Goal: Information Seeking & Learning: Learn about a topic

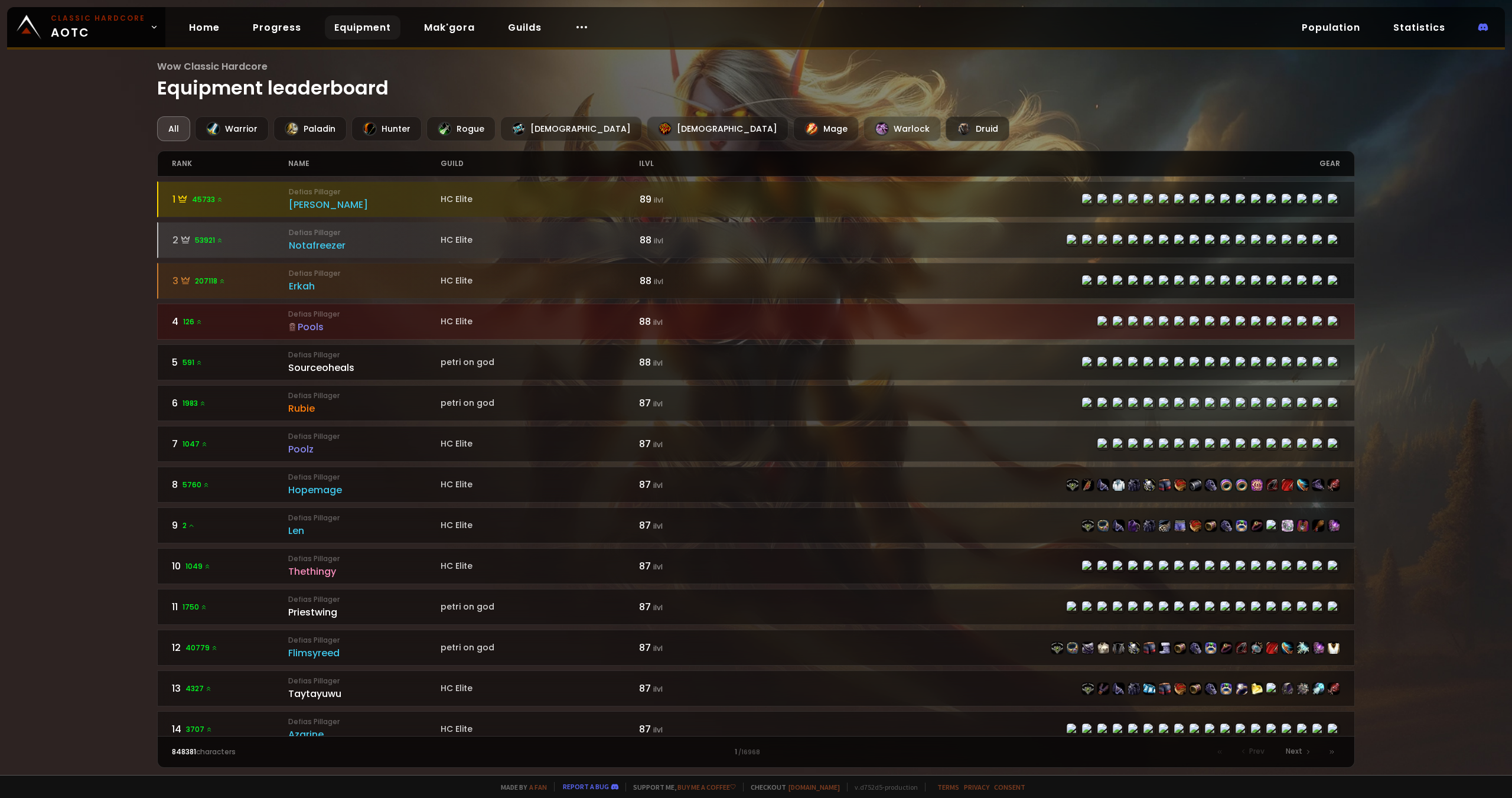
click at [946, 124] on div "Druid" at bounding box center [978, 129] width 64 height 25
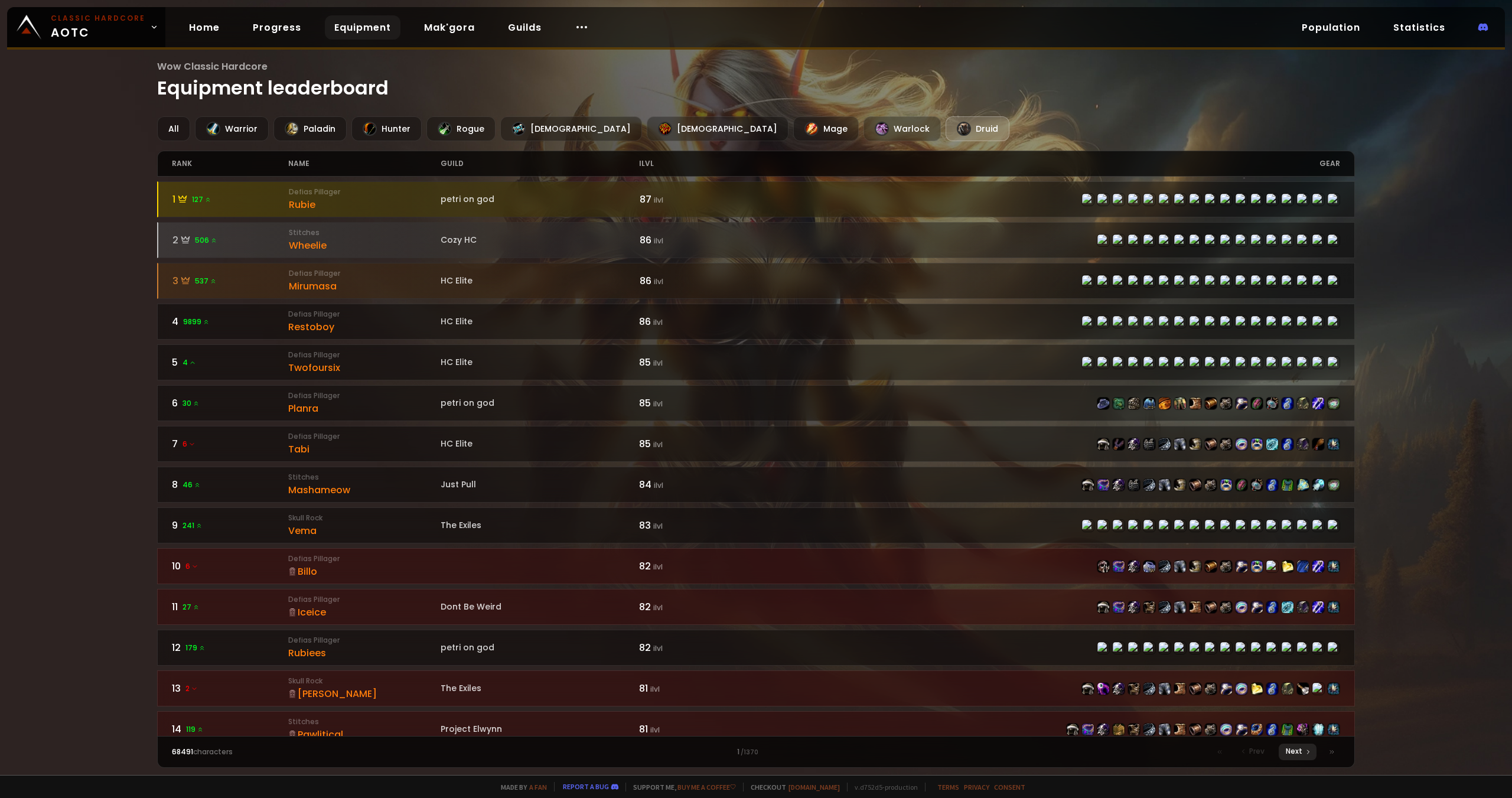
click at [1295, 748] on span "Next" at bounding box center [1295, 751] width 17 height 11
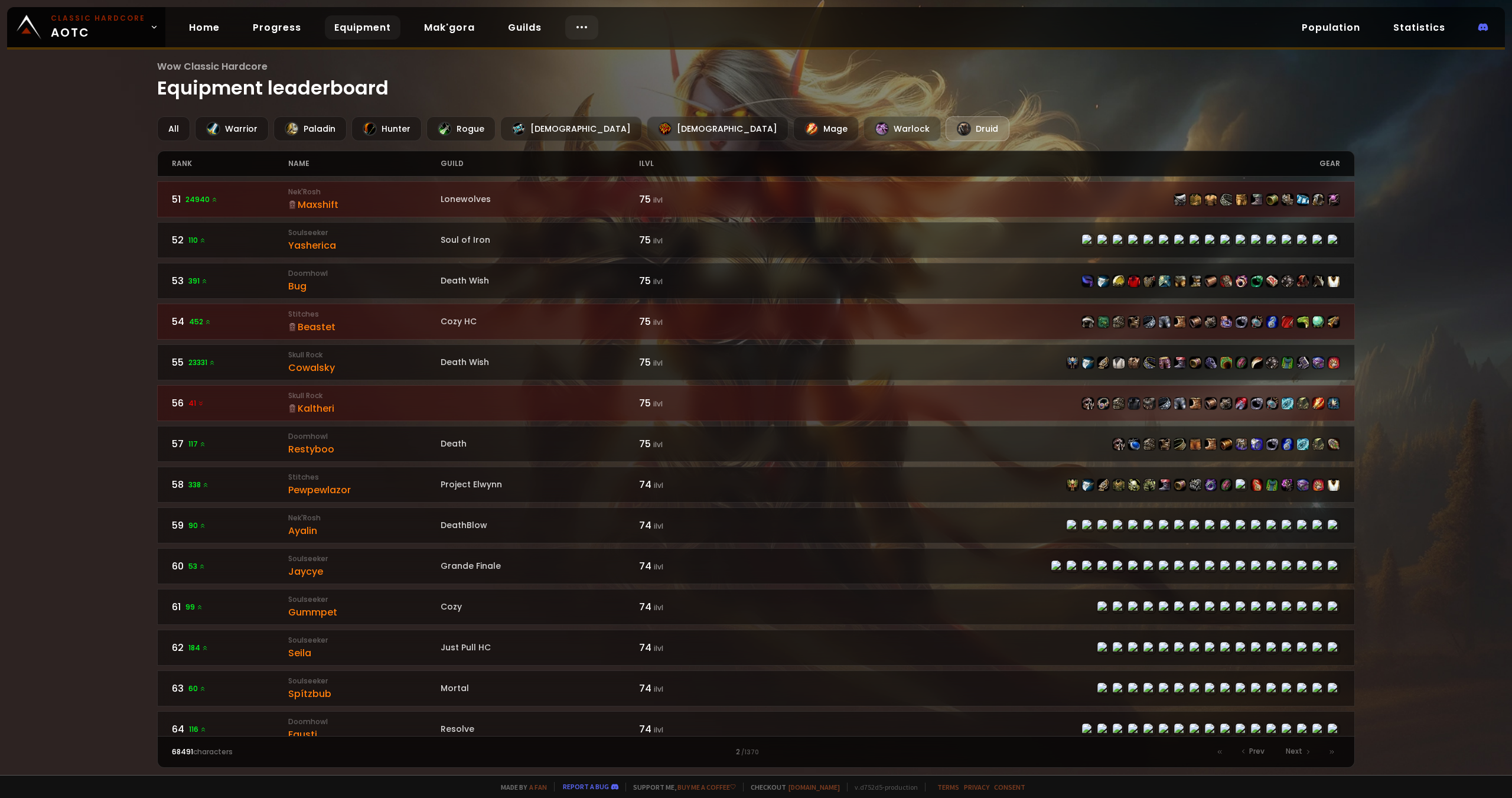
click at [579, 31] on icon at bounding box center [582, 27] width 14 height 14
click at [427, 94] on h1 "Wow Classic Hardcore Equipment leaderboard" at bounding box center [756, 80] width 1199 height 43
click at [354, 25] on link "Equipment" at bounding box center [363, 27] width 76 height 24
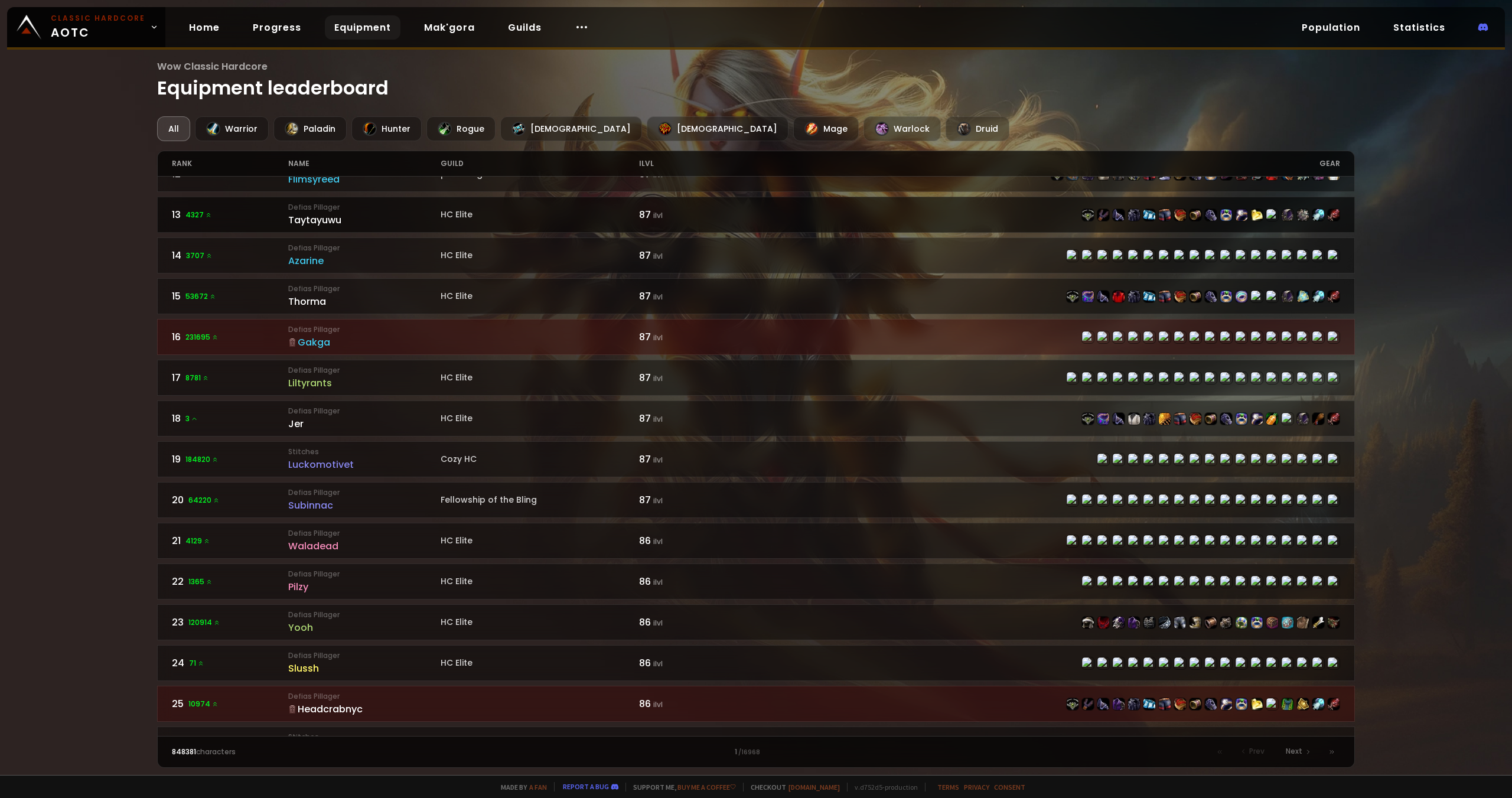
scroll to position [531, 0]
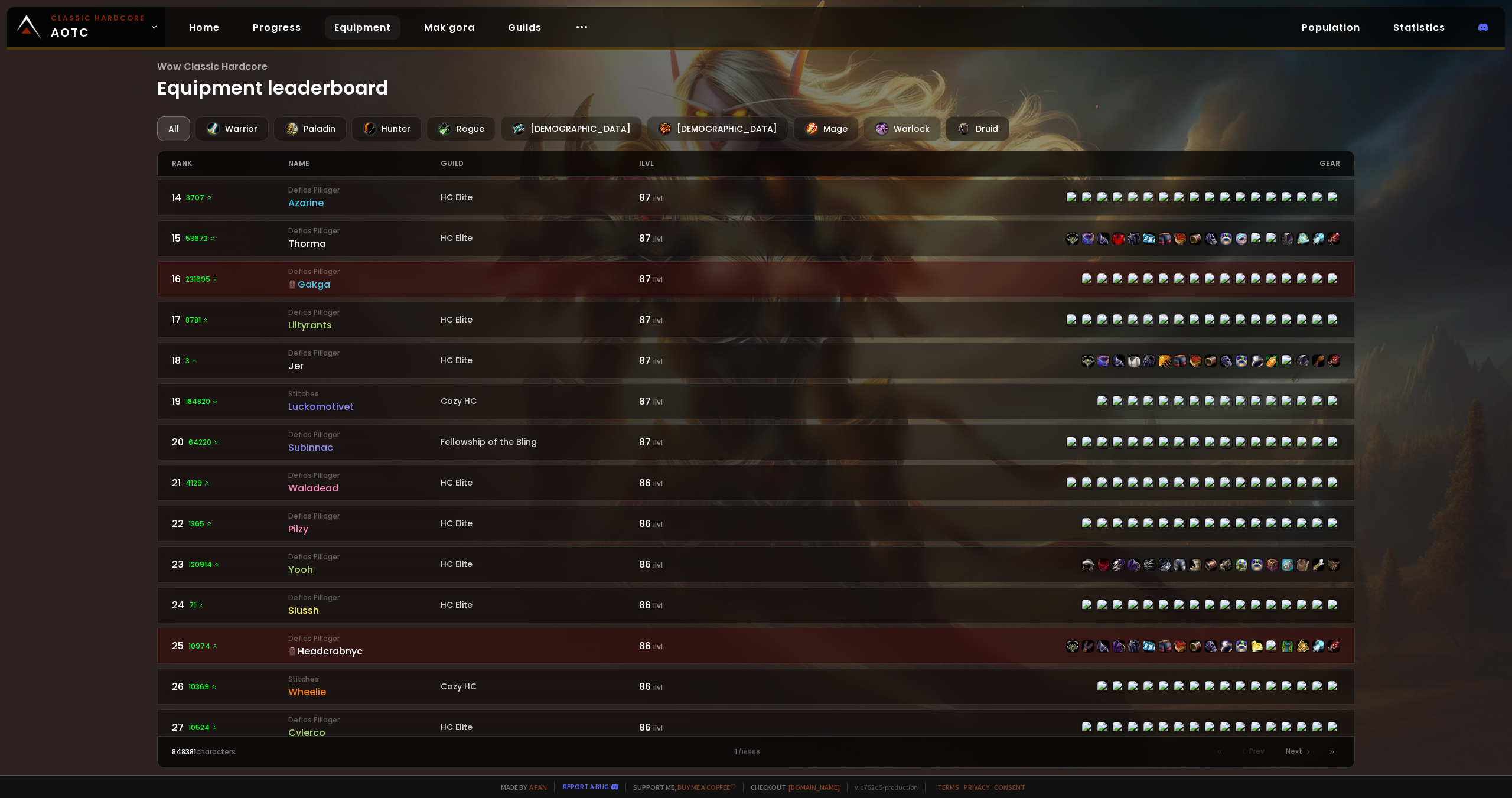
click at [946, 133] on div "Druid" at bounding box center [978, 129] width 64 height 25
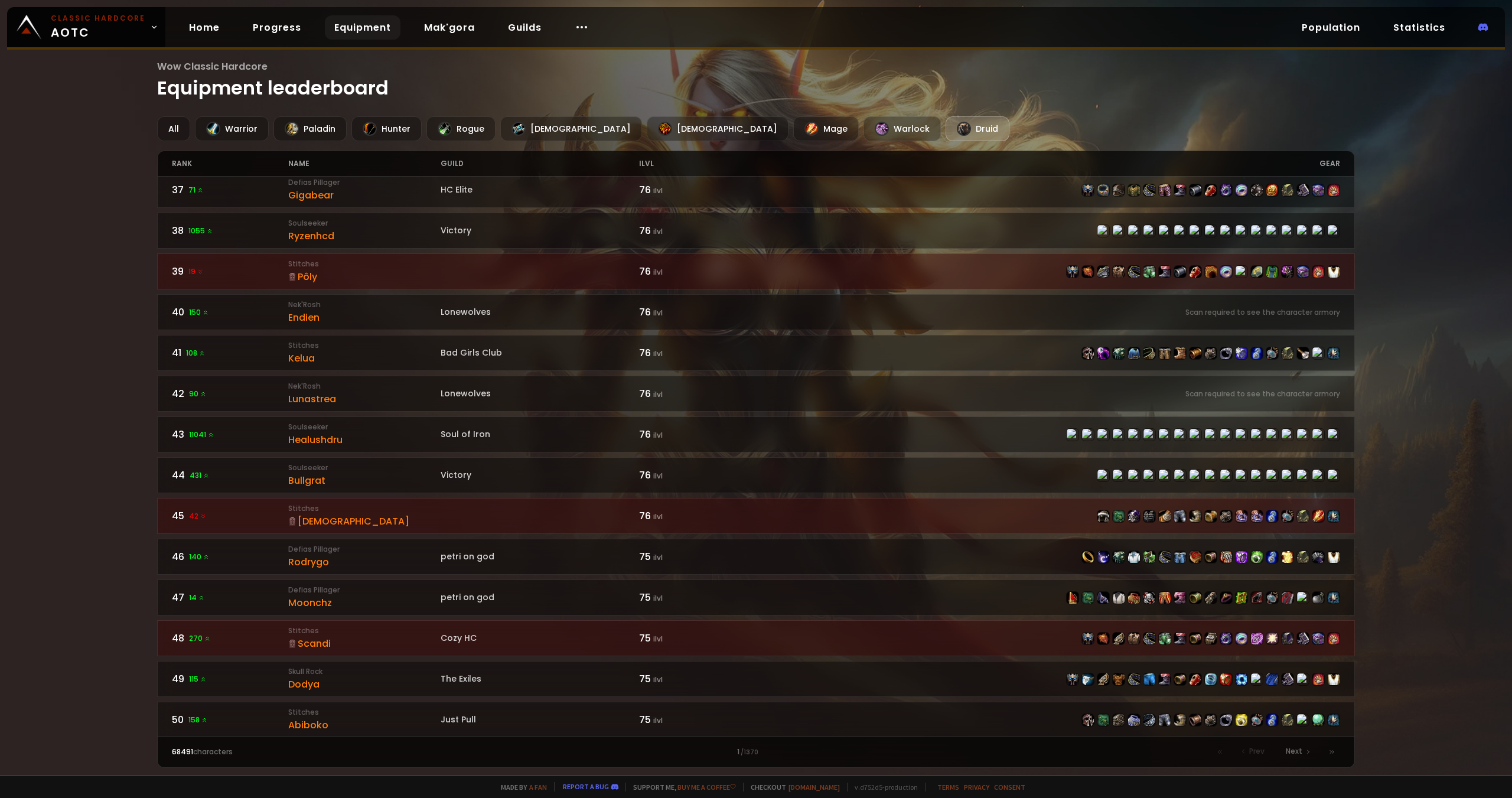
scroll to position [1483, 0]
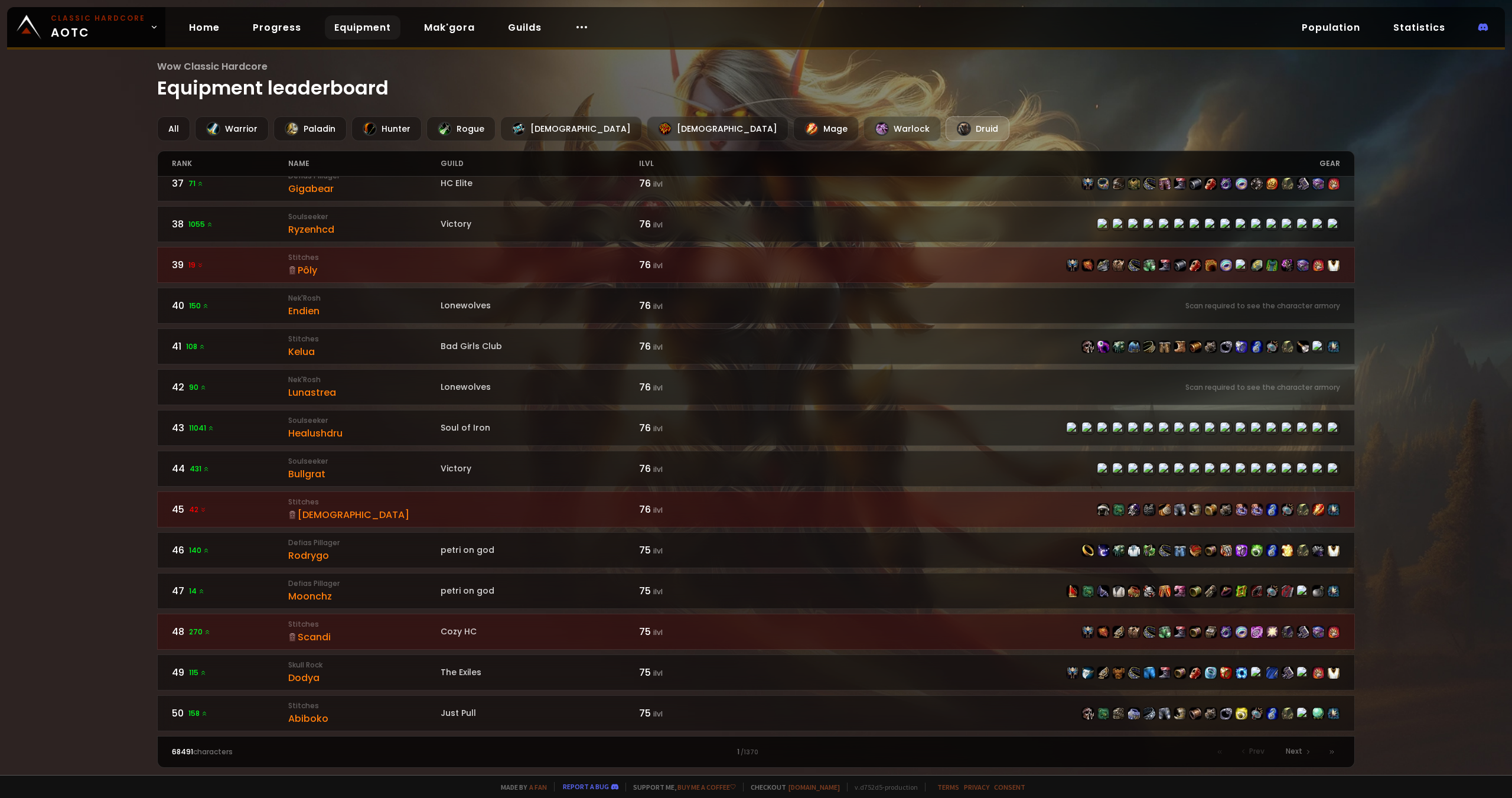
click at [1363, 394] on div "Wow Classic Hardcore Equipment leaderboard All Warrior Paladin Hunter Rogue Pri…" at bounding box center [756, 387] width 1512 height 775
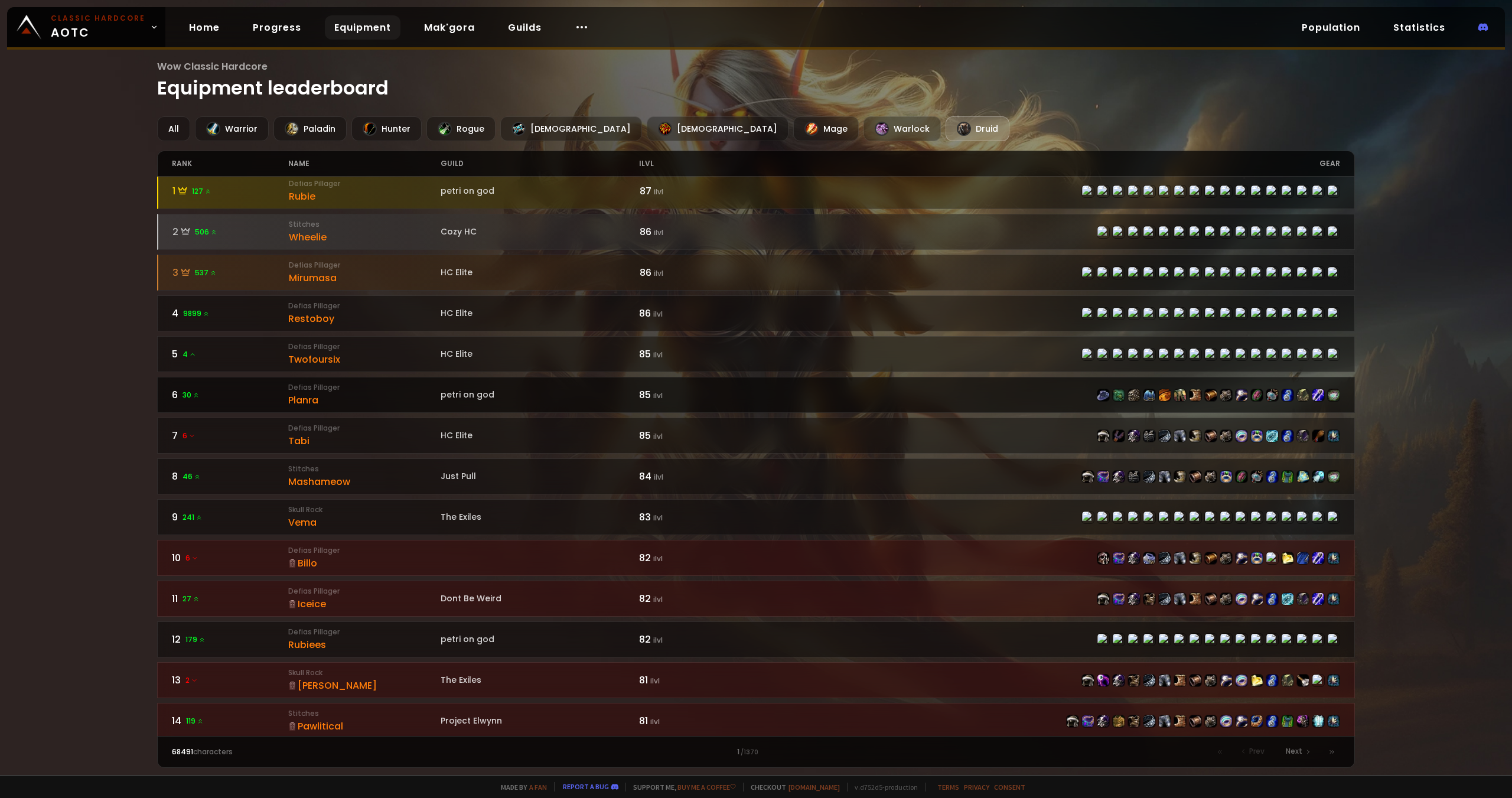
scroll to position [0, 0]
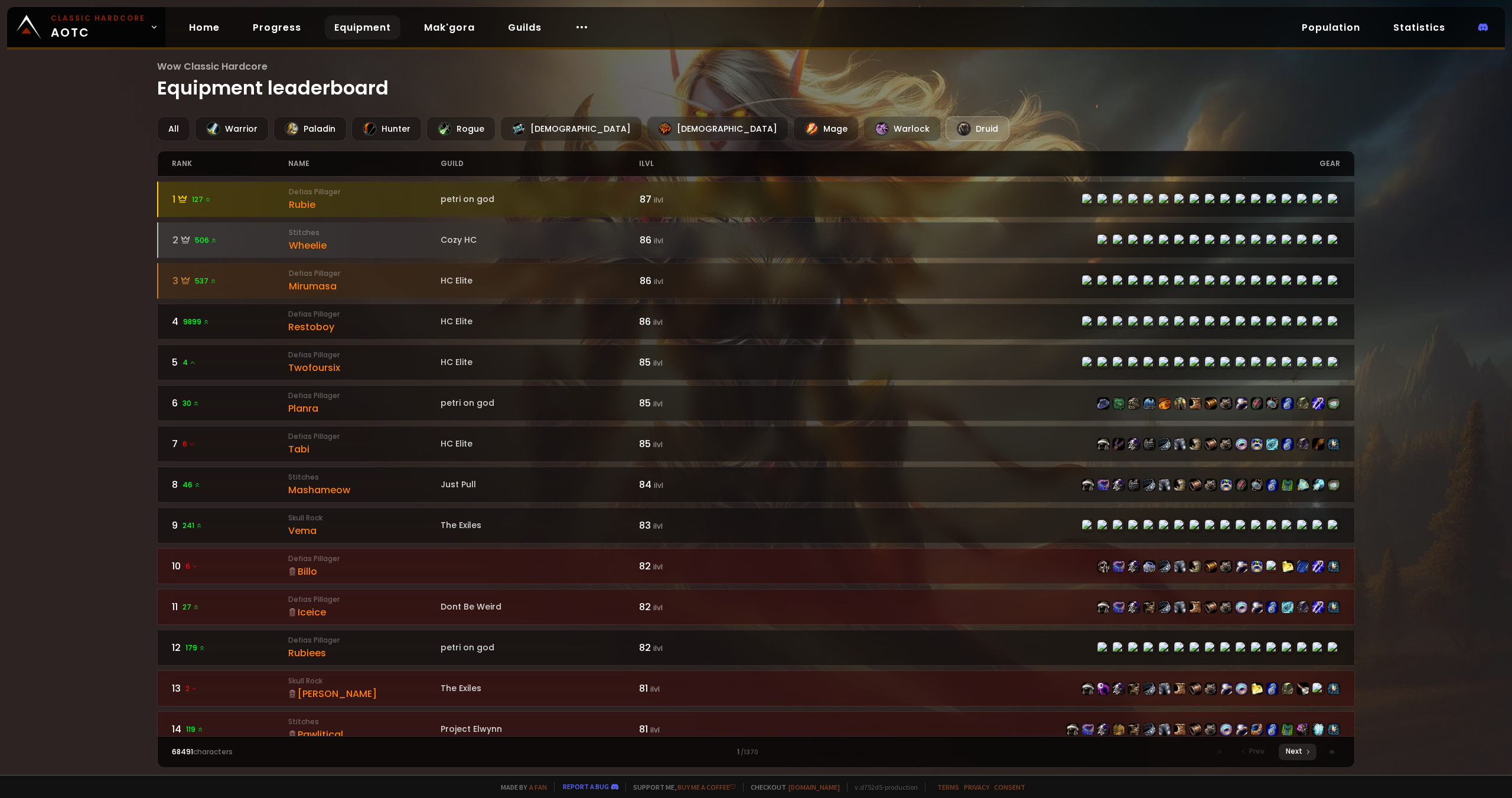
click at [1301, 753] on span "Next" at bounding box center [1295, 751] width 17 height 11
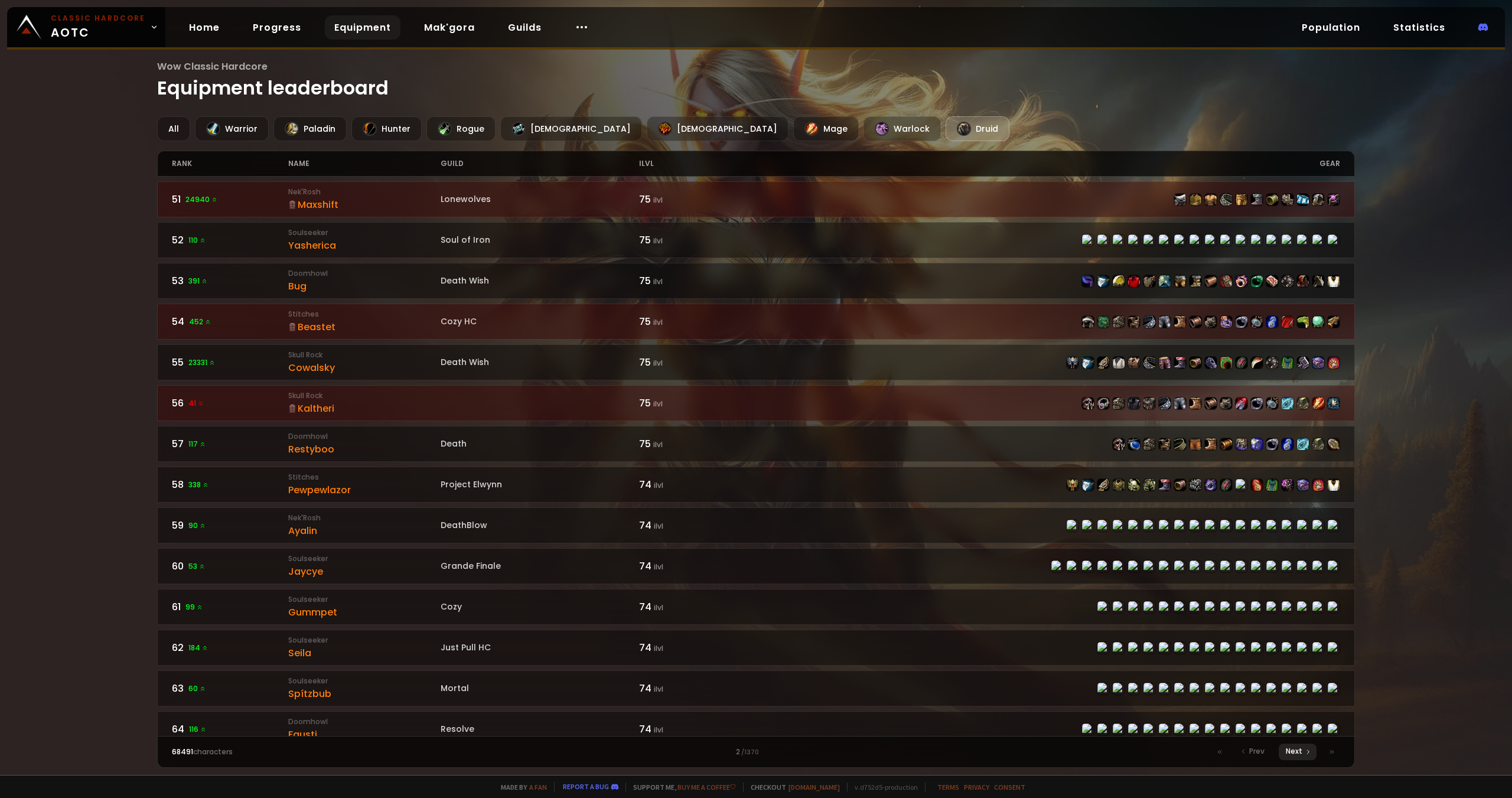
click at [1293, 750] on span "Next" at bounding box center [1295, 751] width 17 height 11
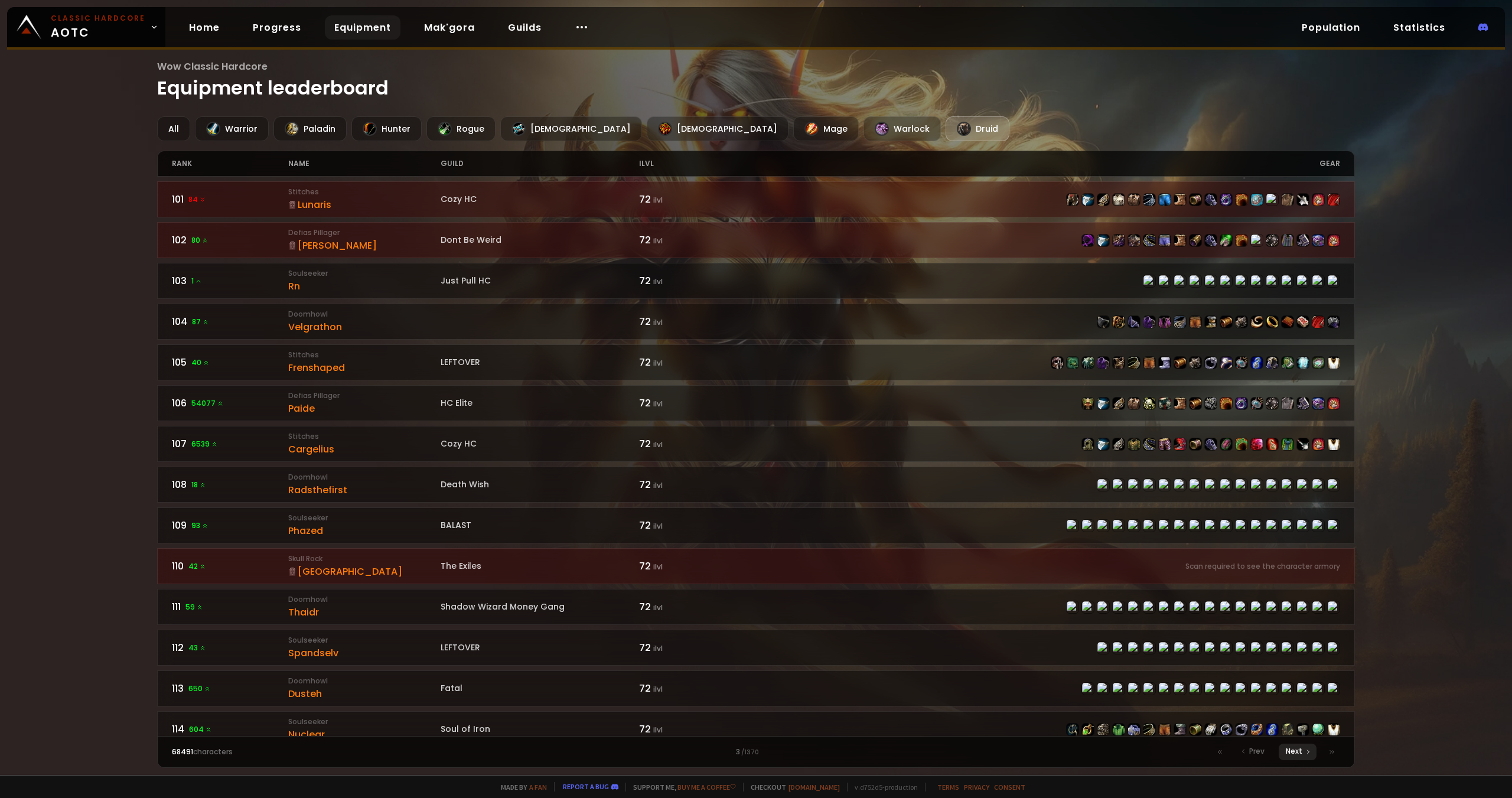
click at [1296, 748] on span "Next" at bounding box center [1295, 751] width 17 height 11
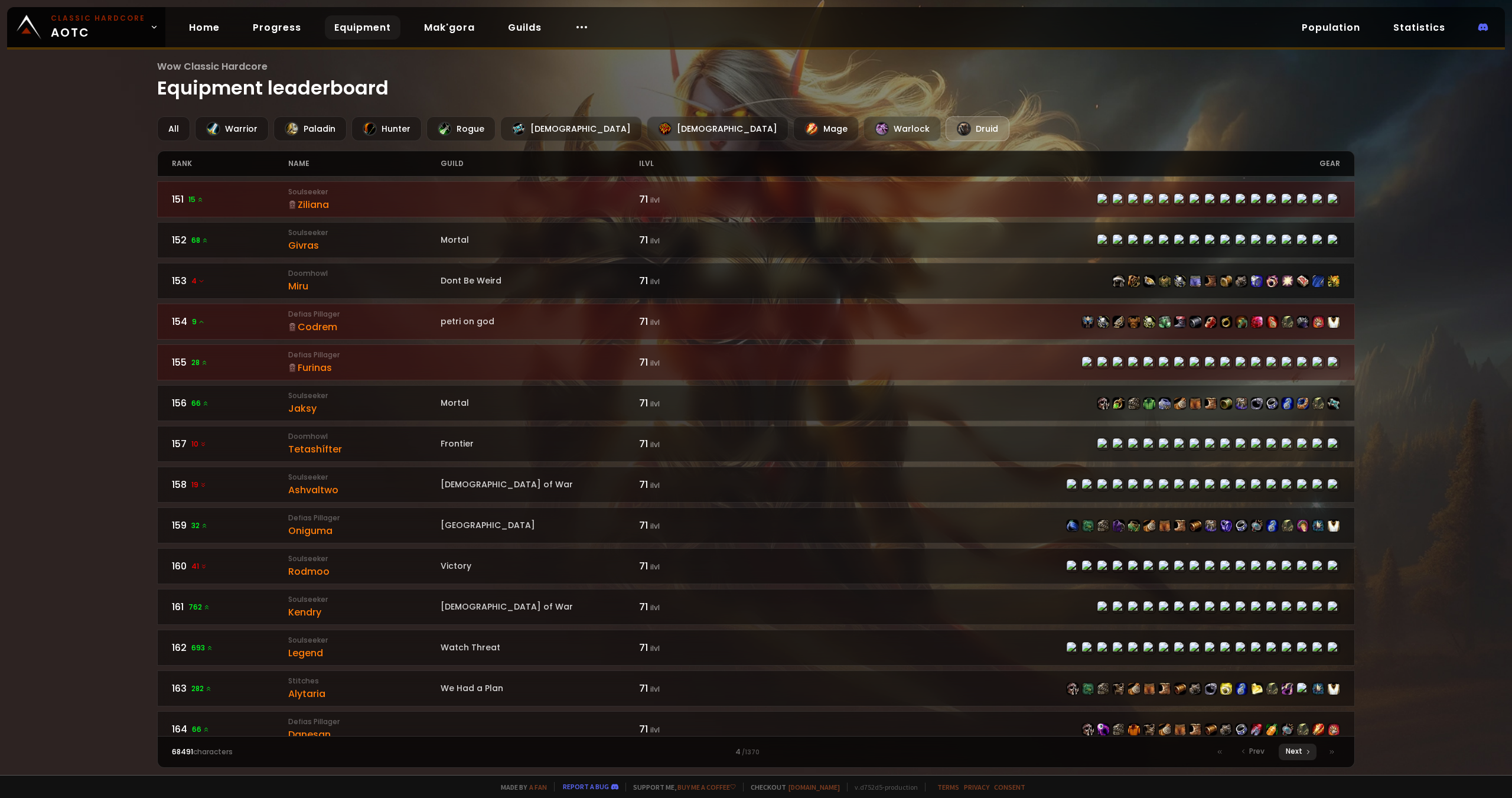
click at [1293, 748] on span "Next" at bounding box center [1295, 751] width 17 height 11
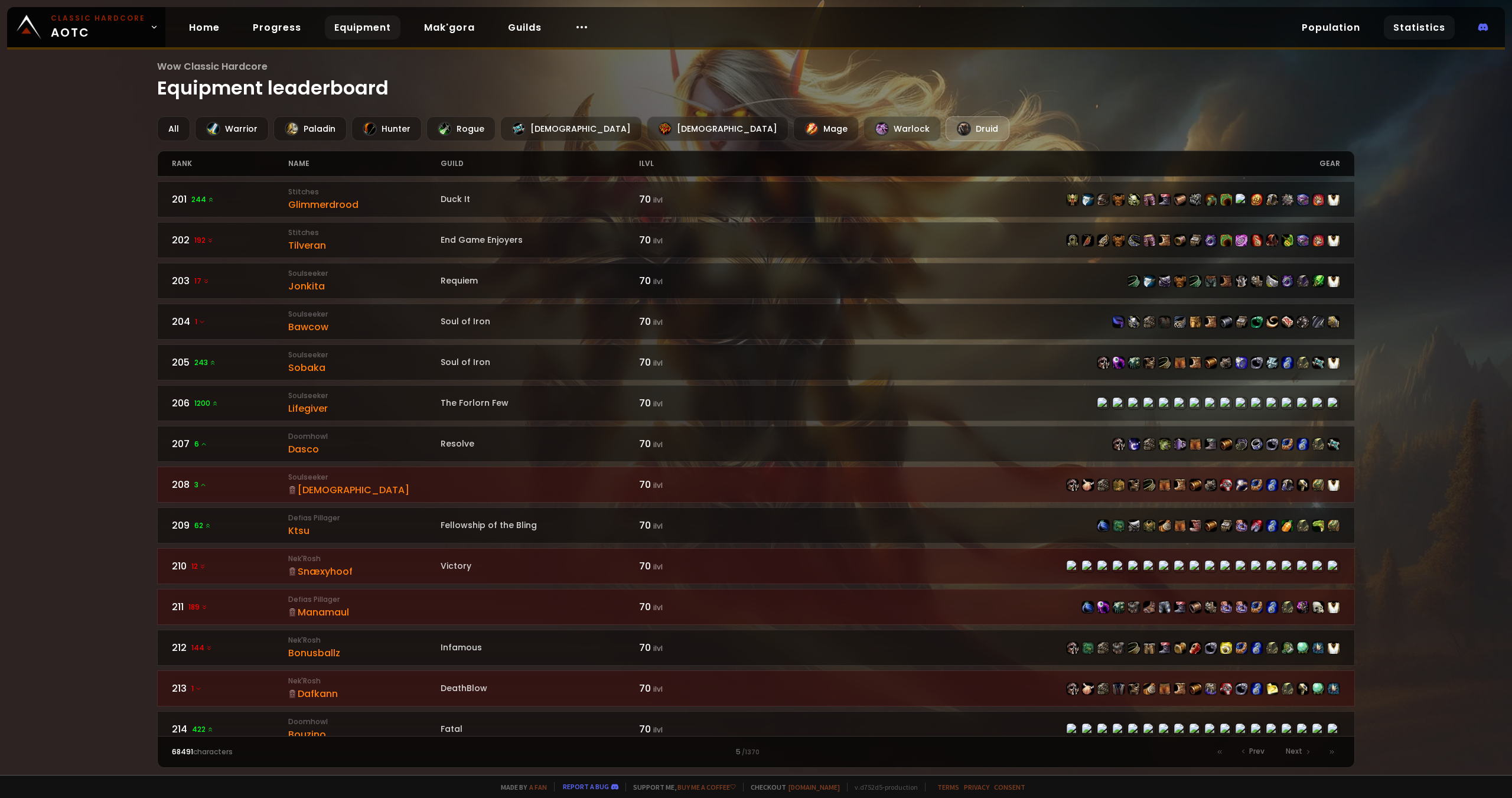
click at [1413, 27] on link "Statistics" at bounding box center [1420, 27] width 71 height 24
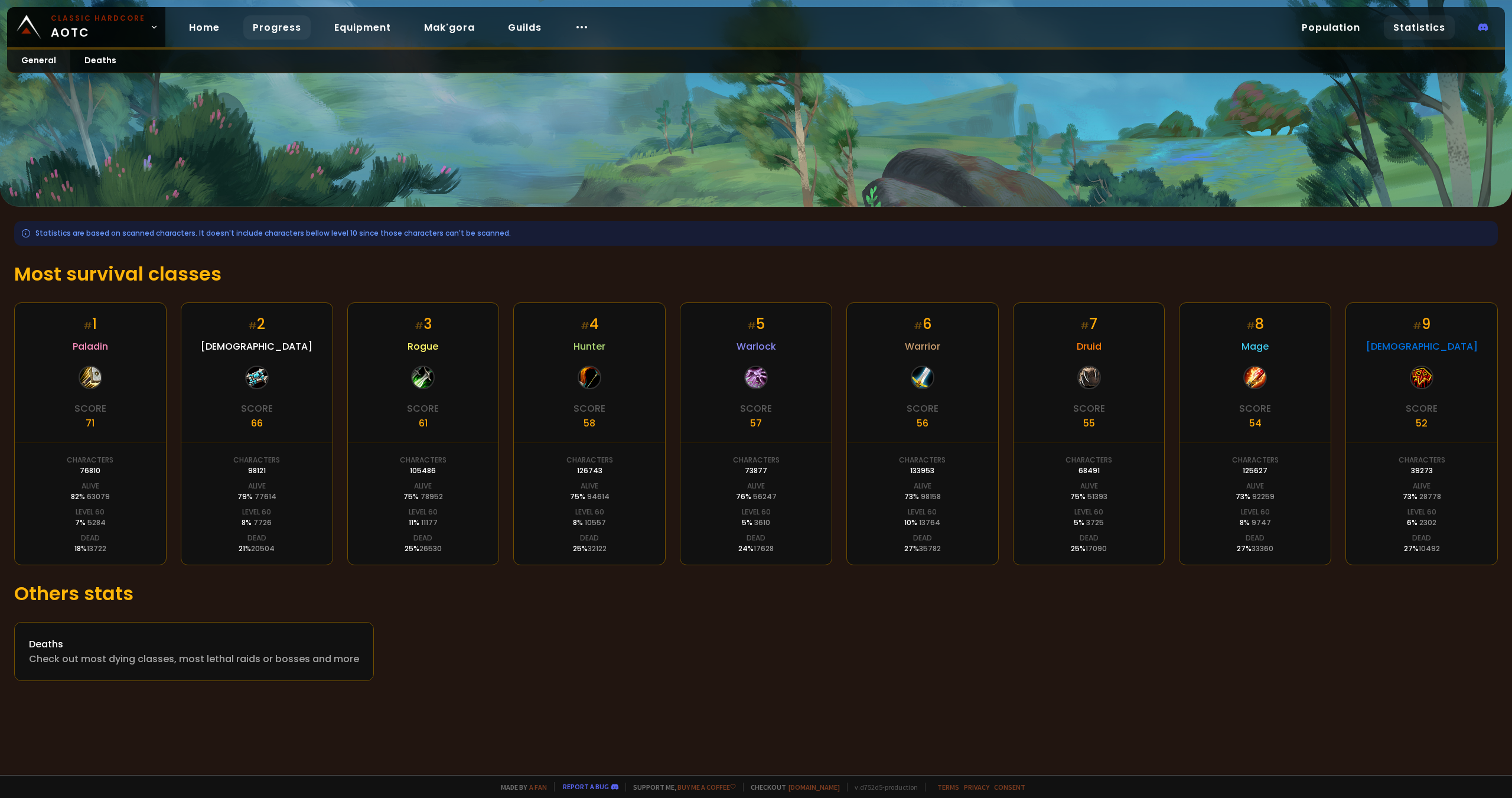
click at [259, 28] on link "Progress" at bounding box center [277, 27] width 67 height 24
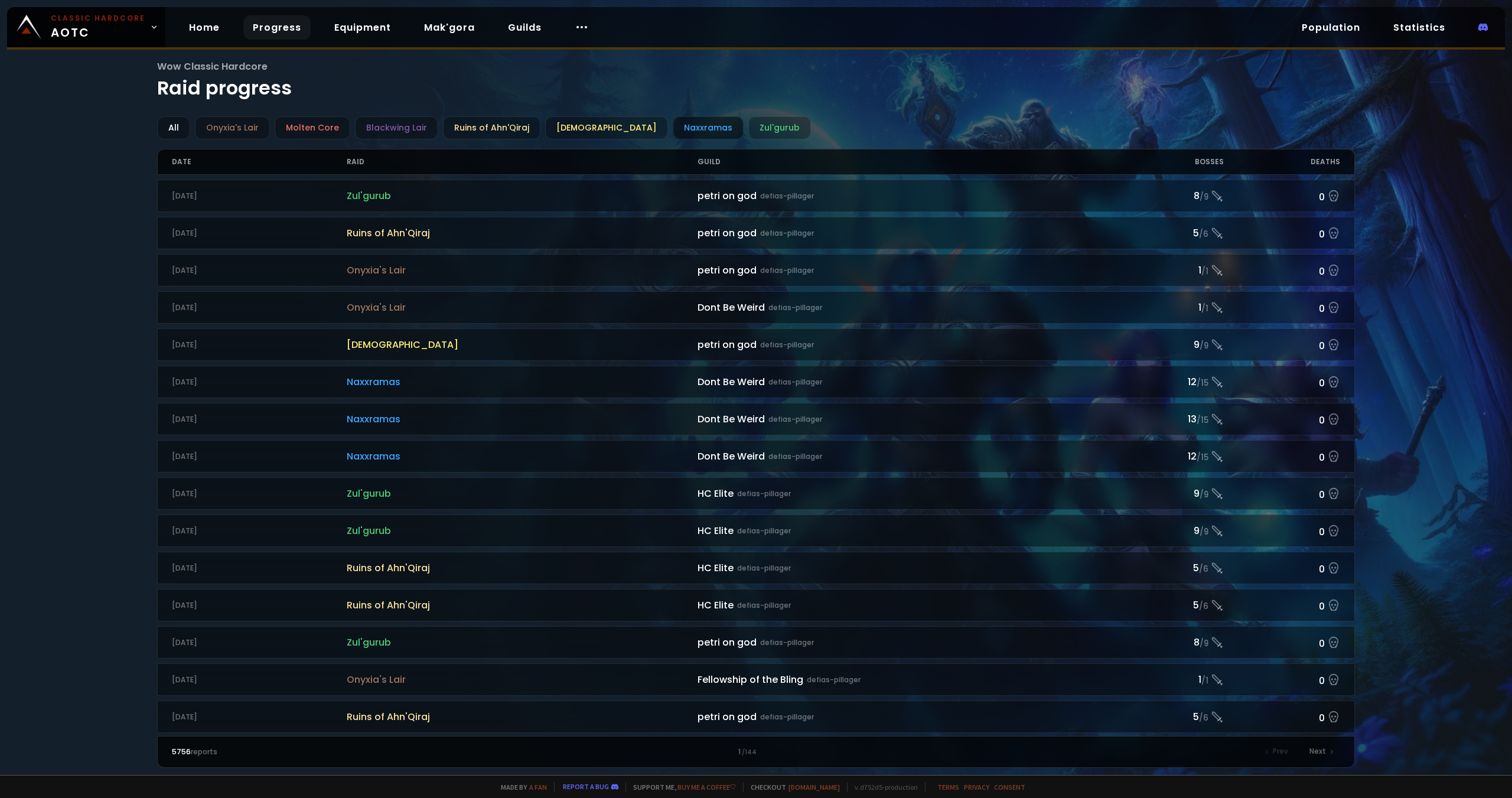
click at [673, 133] on div "Naxxramas" at bounding box center [709, 128] width 71 height 23
